Goal: Task Accomplishment & Management: Manage account settings

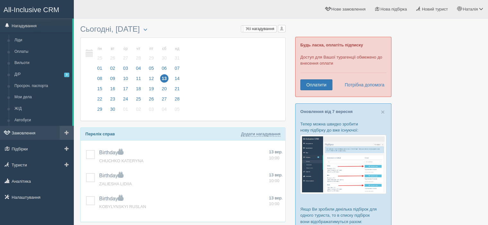
click at [28, 133] on link "Замовлення" at bounding box center [37, 133] width 74 height 14
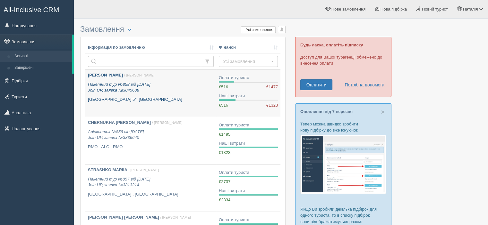
click at [106, 73] on b "BILASH NATALIIA" at bounding box center [105, 75] width 35 height 5
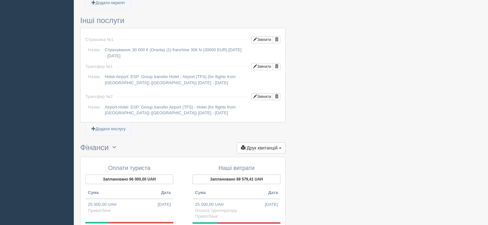
scroll to position [577, 0]
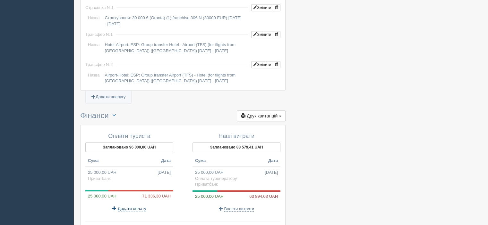
click at [139, 206] on span "Додати оплату" at bounding box center [132, 208] width 29 height 5
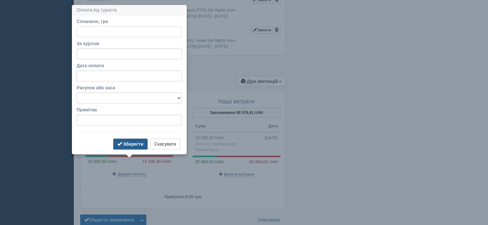
scroll to position [616, 0]
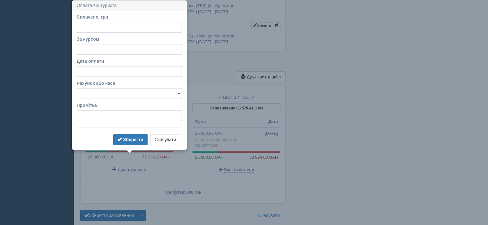
type input "1"
type input "71000"
click at [114, 48] on input "За курсом" at bounding box center [129, 49] width 105 height 11
type input "48.27"
click at [106, 95] on select "Альфабанк Банковский счёт Наличная касса Приватбанк" at bounding box center [129, 93] width 105 height 11
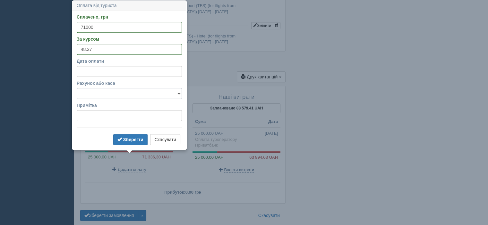
select select "346"
click at [77, 88] on select "Альфабанк Банковский счёт Наличная касса Приватбанк" at bounding box center [129, 93] width 105 height 11
click at [129, 141] on b "Зберегти" at bounding box center [133, 139] width 20 height 5
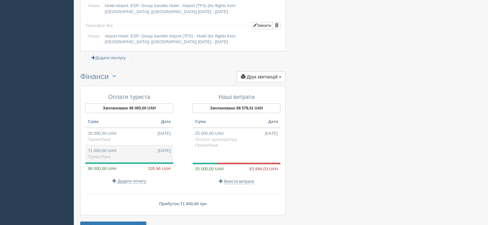
click at [113, 146] on td "71 000,00 UAH 13.09.2025 Приватбанк" at bounding box center [129, 154] width 88 height 17
type input "71000.00"
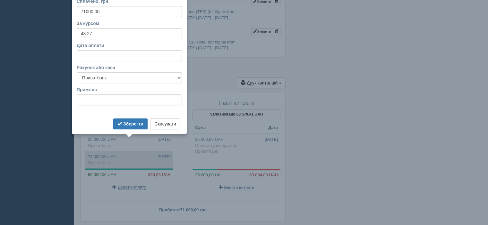
scroll to position [594, 0]
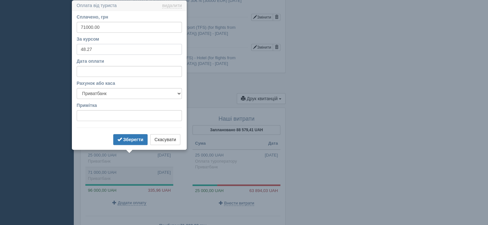
click at [96, 49] on input "48.27" at bounding box center [129, 49] width 105 height 11
type input "48.3"
click at [131, 139] on b "Зберегти" at bounding box center [133, 139] width 20 height 5
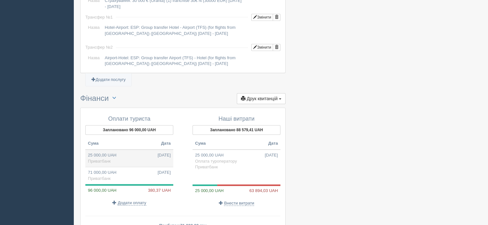
click at [114, 150] on td "25 000,00 UAH 04.09.2025 Приватбанк" at bounding box center [129, 159] width 88 height 18
type input "25000.00"
type input "48.38"
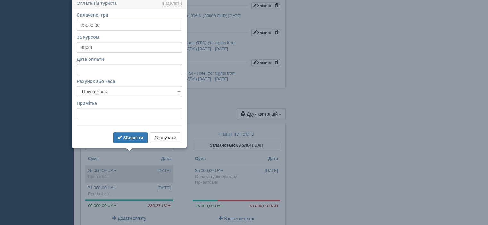
scroll to position [577, 0]
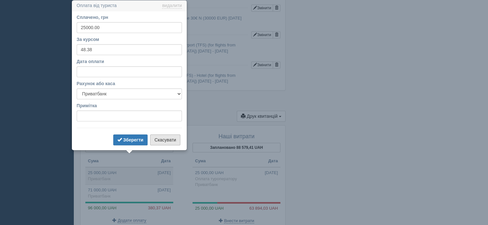
click at [160, 139] on button "Скасувати" at bounding box center [165, 140] width 30 height 11
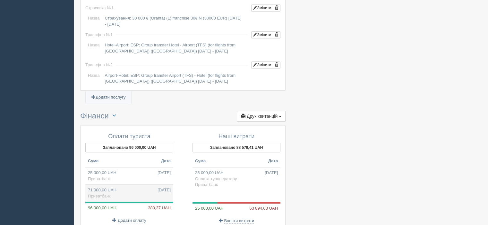
click at [116, 185] on td "71 000,00 UAH 13.09.2025 Приватбанк" at bounding box center [129, 193] width 88 height 17
type input "71000.00"
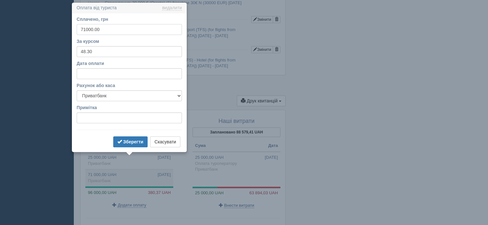
scroll to position [594, 0]
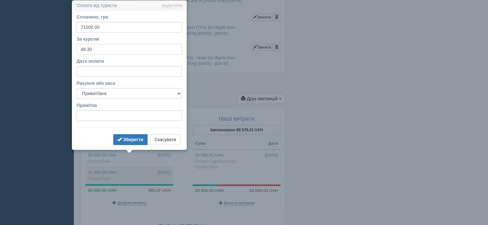
drag, startPoint x: 89, startPoint y: 48, endPoint x: 96, endPoint y: 49, distance: 6.7
click at [96, 49] on input "48.30" at bounding box center [129, 49] width 105 height 11
click at [129, 142] on button "Зберегти" at bounding box center [130, 139] width 34 height 11
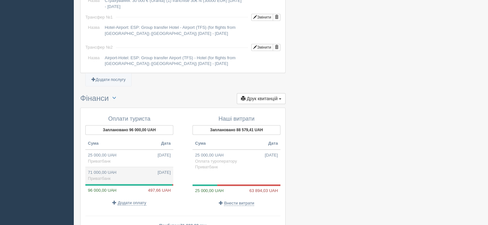
click at [105, 167] on td "71 000,00 UAH 13.09.2025 Приватбанк" at bounding box center [129, 175] width 88 height 17
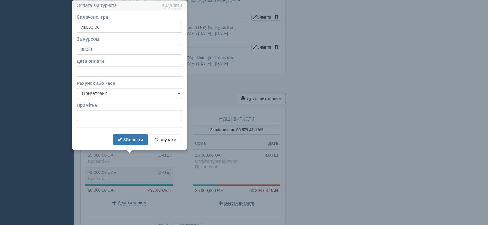
drag, startPoint x: 87, startPoint y: 47, endPoint x: 97, endPoint y: 48, distance: 10.3
click at [97, 48] on input "48.38" at bounding box center [129, 49] width 105 height 11
type input "48.2"
click at [133, 140] on b "Зберегти" at bounding box center [133, 139] width 20 height 5
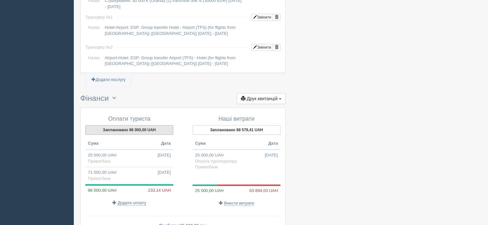
click at [134, 125] on button "Заплановано 96 000,00 UAH" at bounding box center [129, 130] width 88 height 10
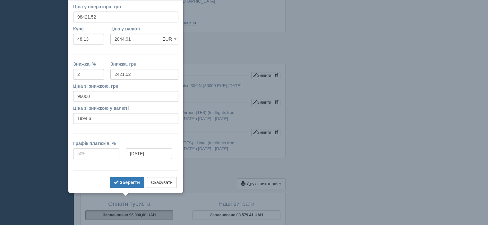
scroll to position [499, 0]
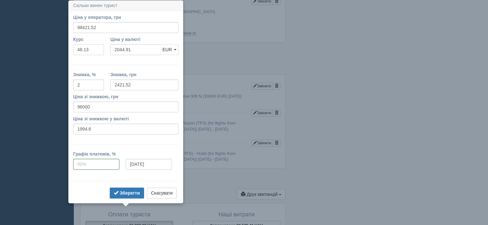
drag, startPoint x: 84, startPoint y: 47, endPoint x: 91, endPoint y: 48, distance: 6.8
click at [91, 48] on input "48.13" at bounding box center [88, 49] width 31 height 11
type input "48.3"
type input "2037.71"
type input "96000.00"
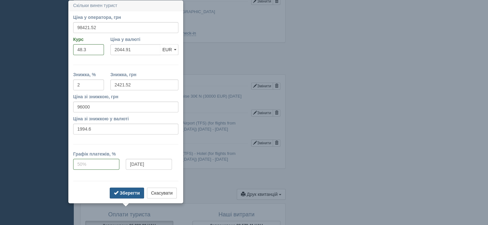
type input "1987.58"
click at [124, 191] on b "Зберегти" at bounding box center [130, 193] width 20 height 5
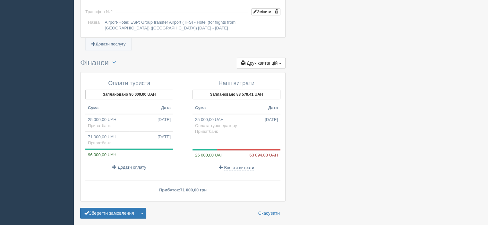
scroll to position [641, 0]
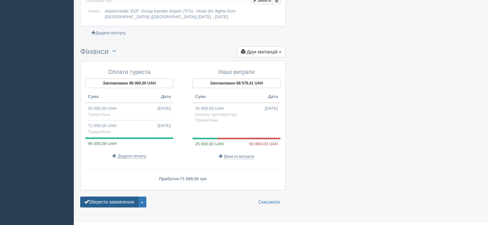
click at [128, 197] on button "Зберегти замовлення" at bounding box center [109, 202] width 58 height 11
click at [243, 154] on span "Внести витрати" at bounding box center [239, 156] width 30 height 5
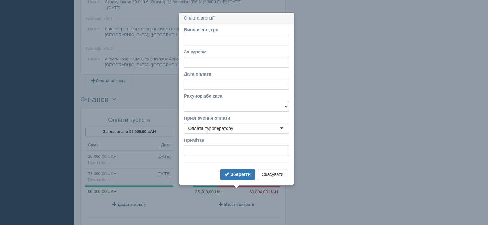
scroll to position [625, 0]
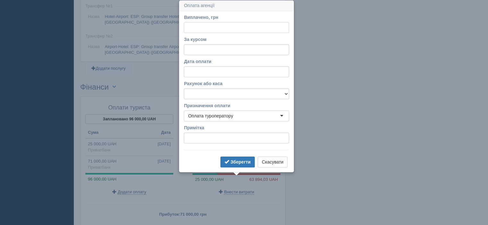
paste input "63899.84"
type input "63899.84"
click at [209, 49] on input "За курсом" at bounding box center [236, 49] width 105 height 11
type input "48.27"
click at [221, 91] on select "Альфабанк Банковский счёт Наличная касса Приватбанк" at bounding box center [236, 93] width 105 height 11
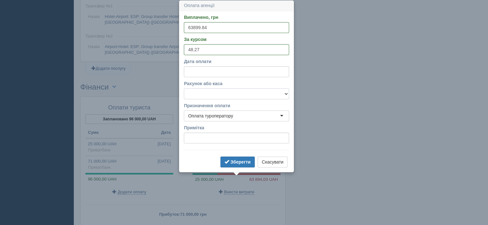
select select "346"
click at [184, 88] on select "Альфабанк Банковский счёт Наличная касса Приватбанк" at bounding box center [236, 93] width 105 height 11
click at [238, 163] on b "Зберегти" at bounding box center [240, 162] width 20 height 5
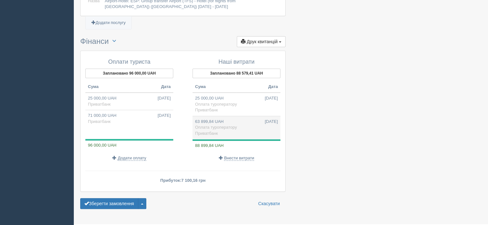
scroll to position [672, 0]
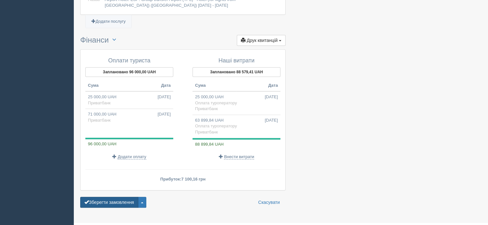
click at [112, 197] on button "Зберегти замовлення" at bounding box center [109, 202] width 58 height 11
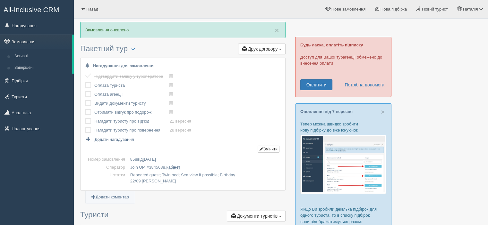
click at [85, 91] on label at bounding box center [85, 91] width 0 height 0
click at [0, 0] on input "checkbox" at bounding box center [0, 0] width 0 height 0
click at [85, 82] on label at bounding box center [85, 82] width 0 height 0
click at [0, 0] on input "checkbox" at bounding box center [0, 0] width 0 height 0
